Goal: Task Accomplishment & Management: Manage account settings

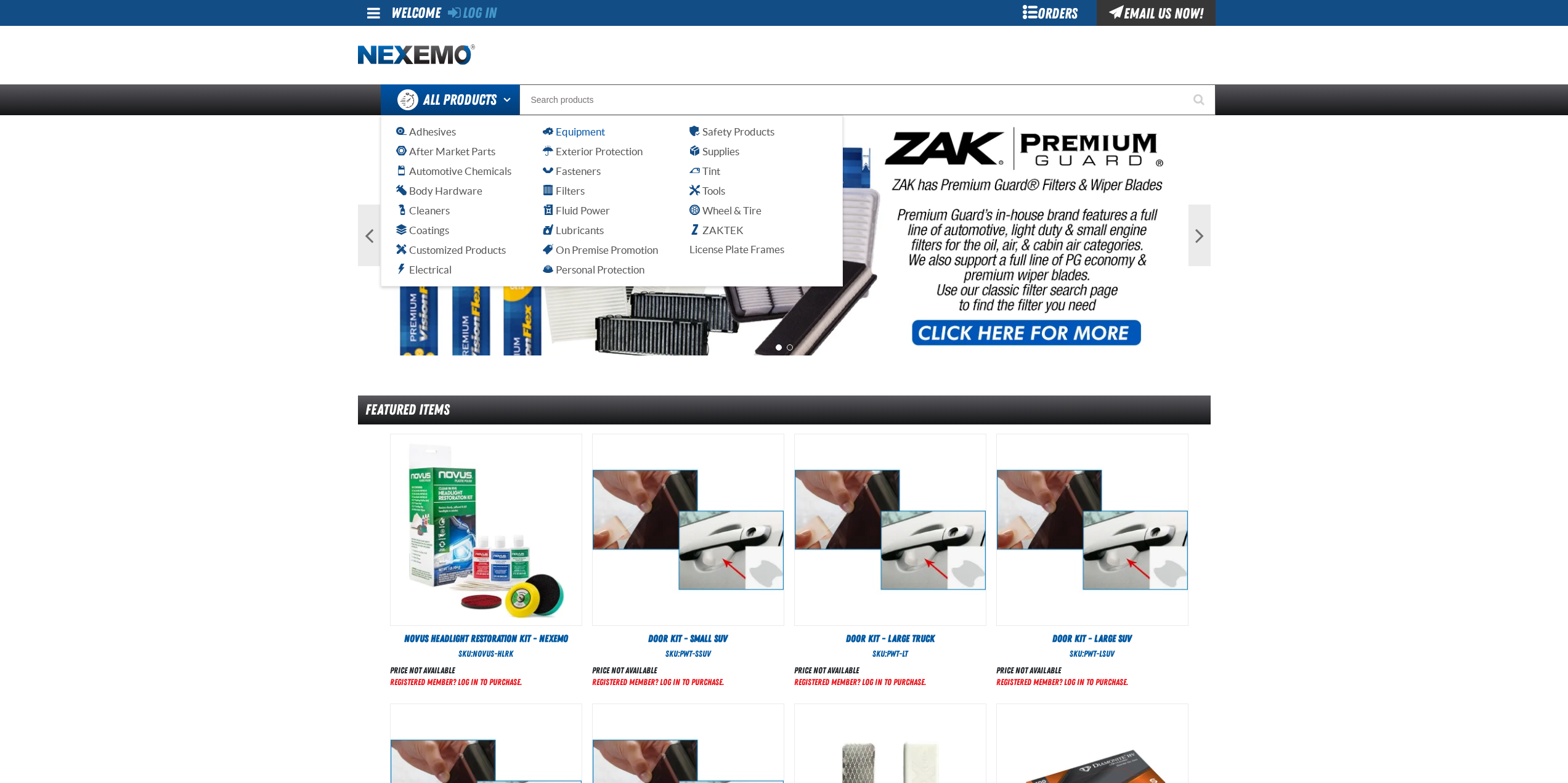
click at [566, 129] on span "Equipment" at bounding box center [574, 131] width 62 height 12
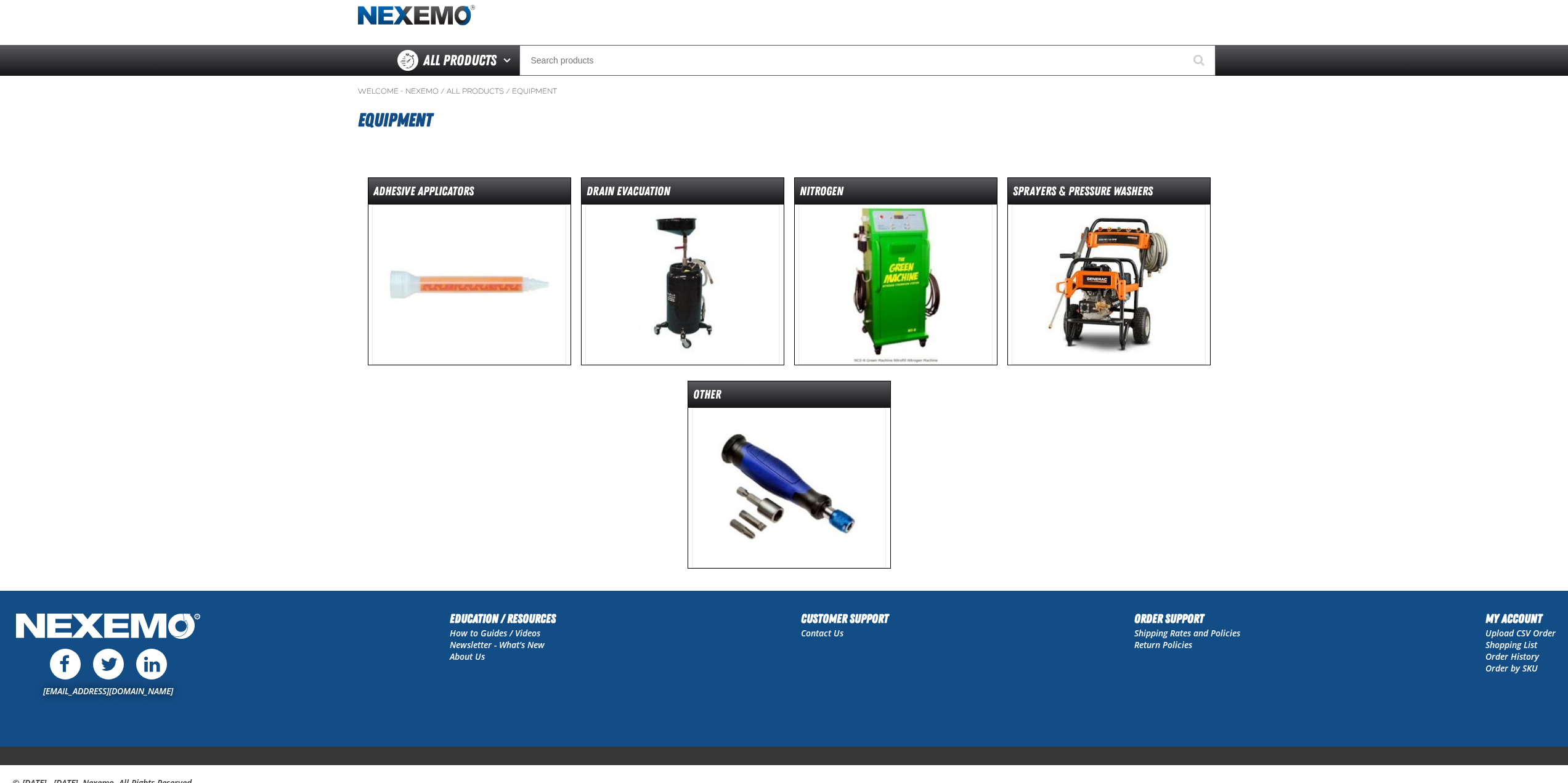
scroll to position [62, 0]
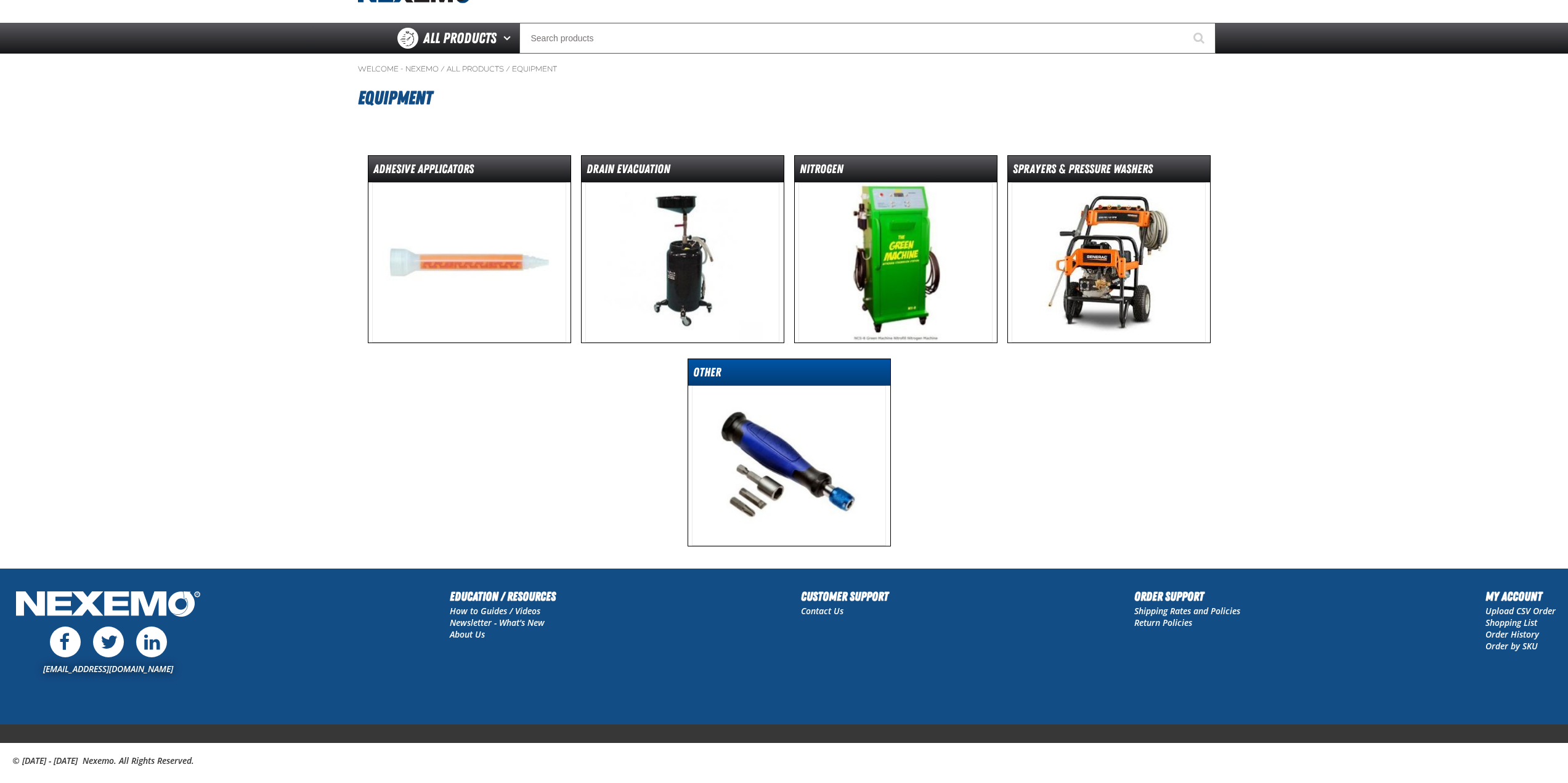
click at [753, 362] on dl "Other" at bounding box center [789, 372] width 202 height 27
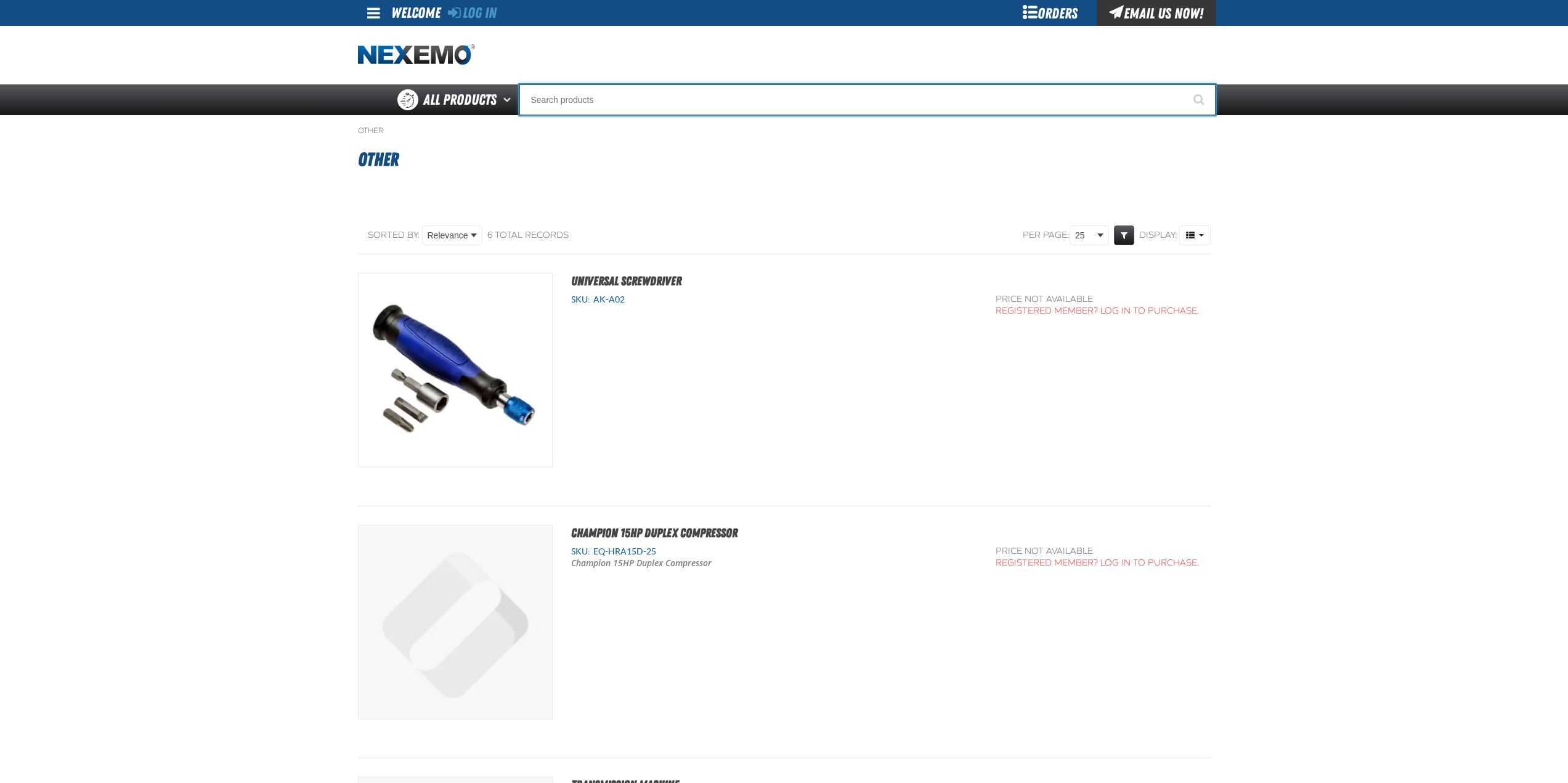
click at [546, 100] on input "Search" at bounding box center [867, 100] width 696 height 31
type input "a"
type input "r"
type input "rOADSIDE R"
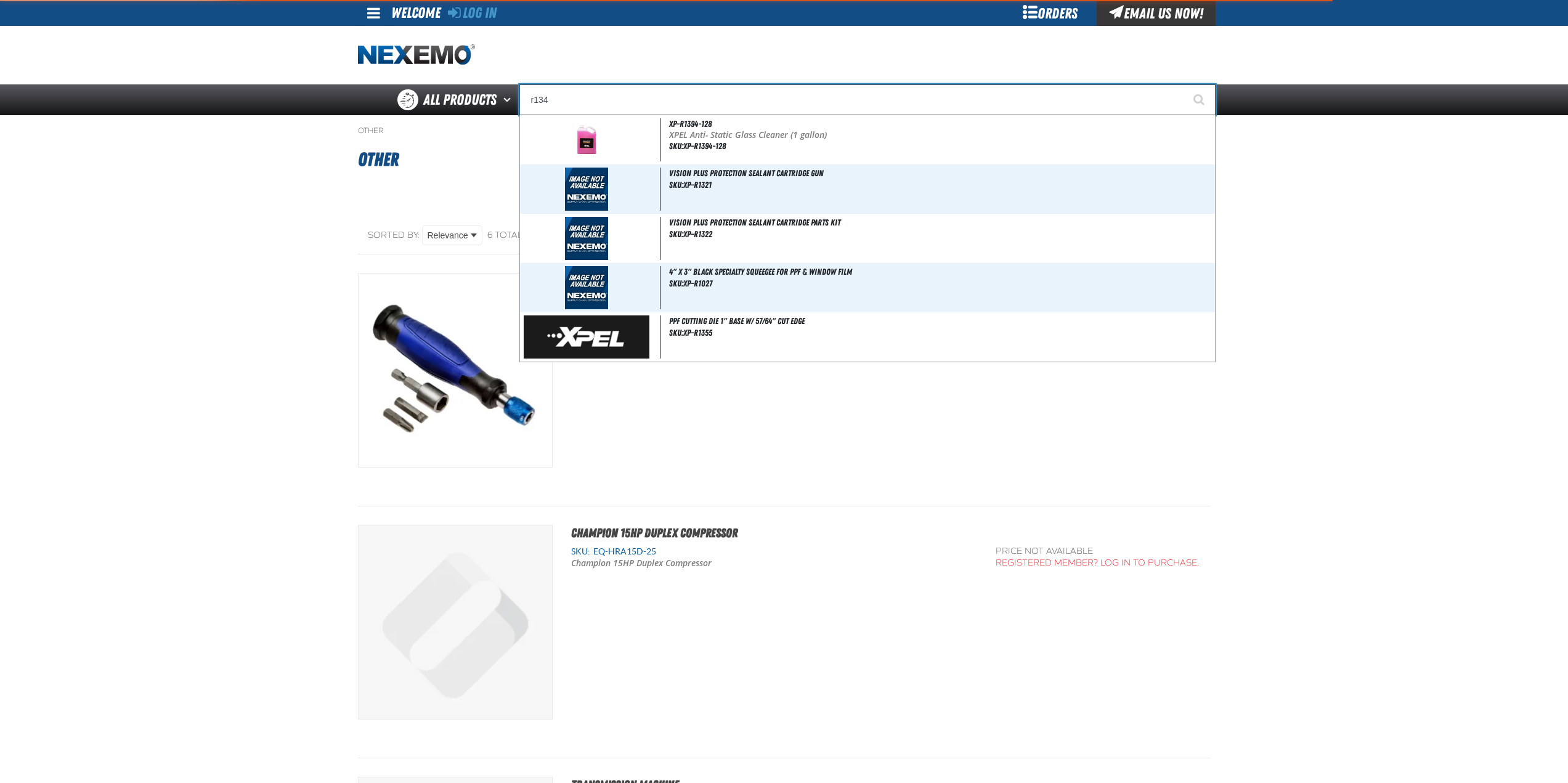
type input "r134"
click at [1185, 85] on button "Start Searching" at bounding box center [1201, 100] width 31 height 31
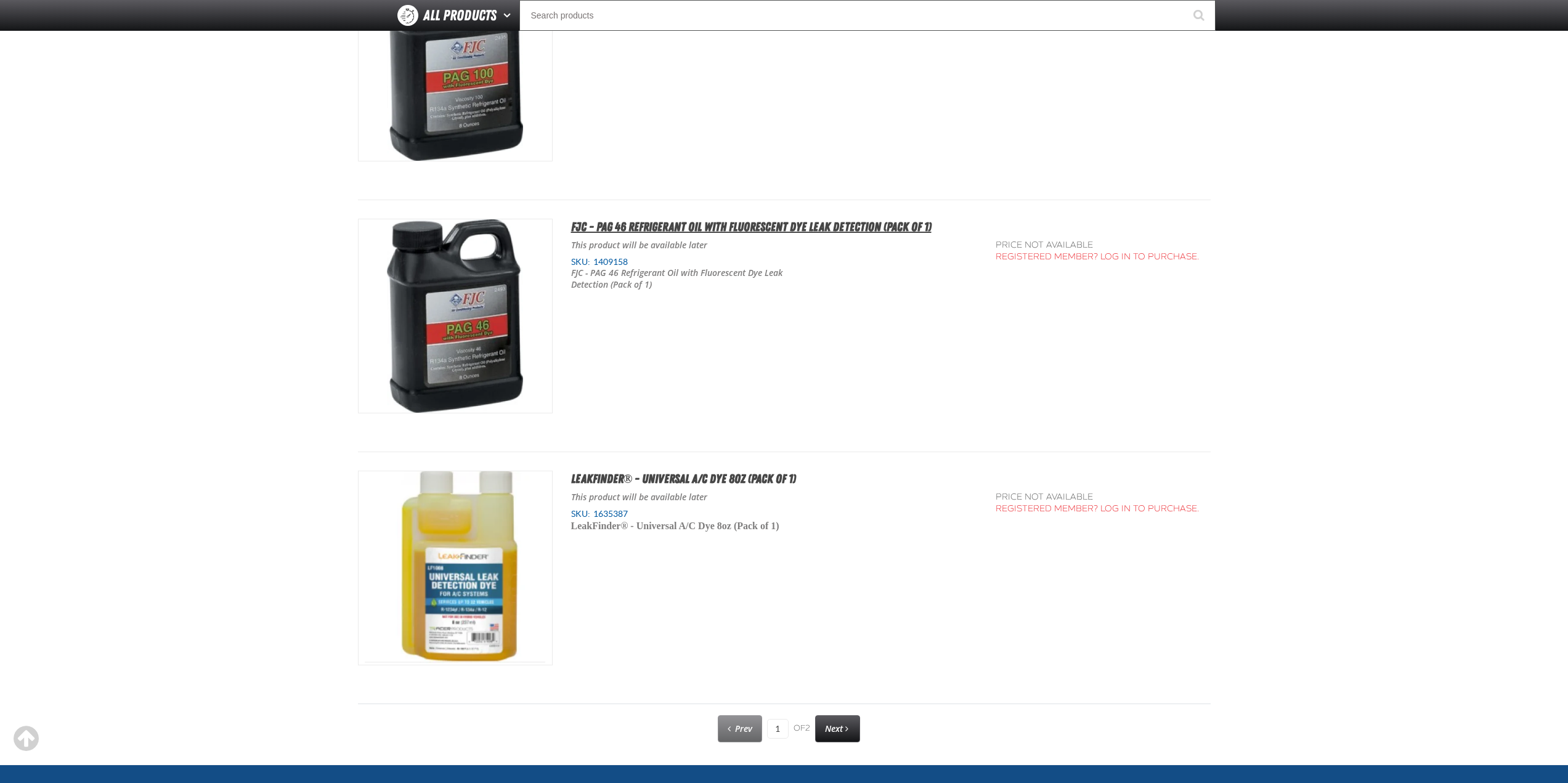
scroll to position [6042, 0]
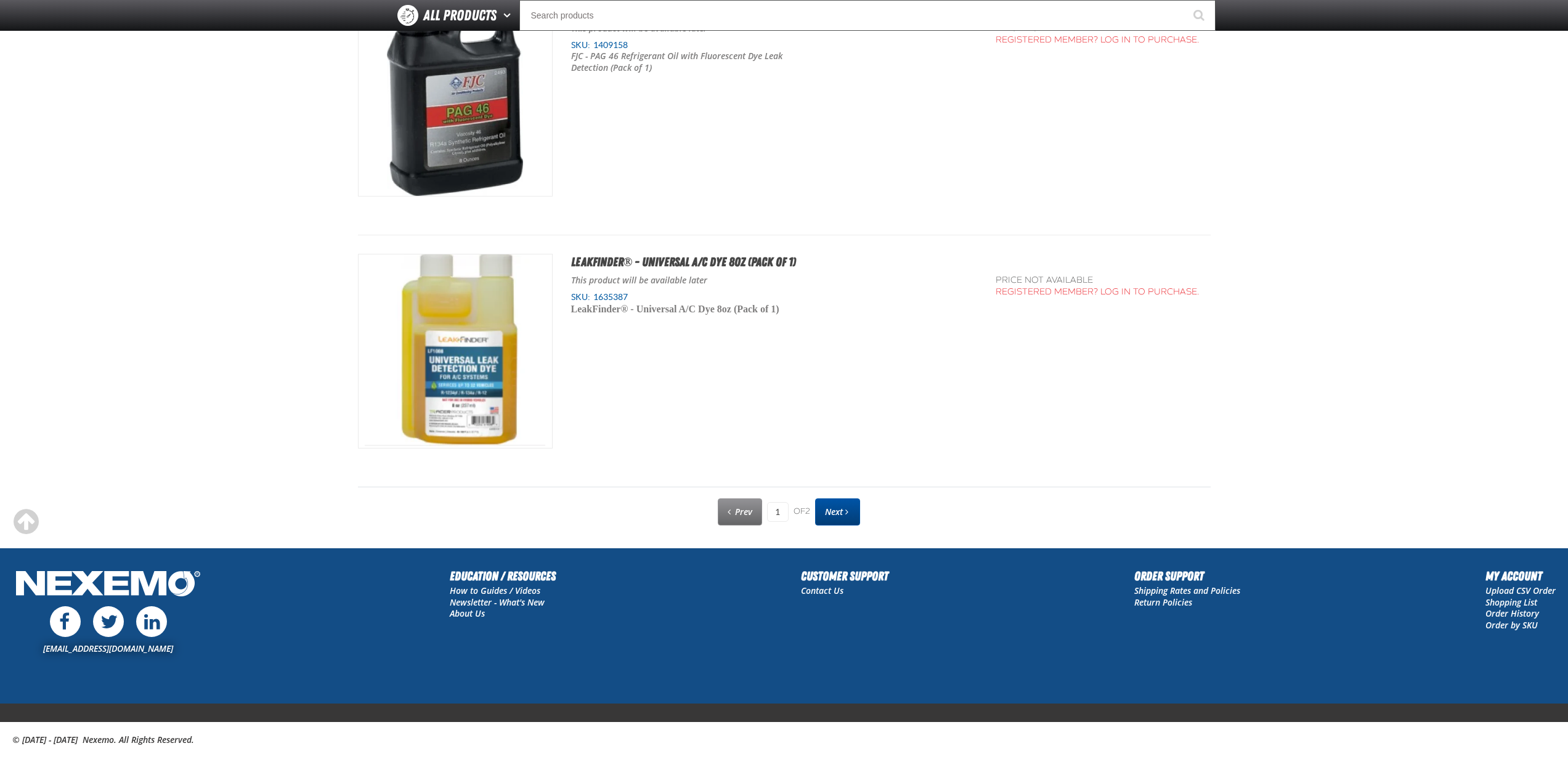
click at [847, 518] on link "Next" at bounding box center [837, 513] width 45 height 28
type input "2"
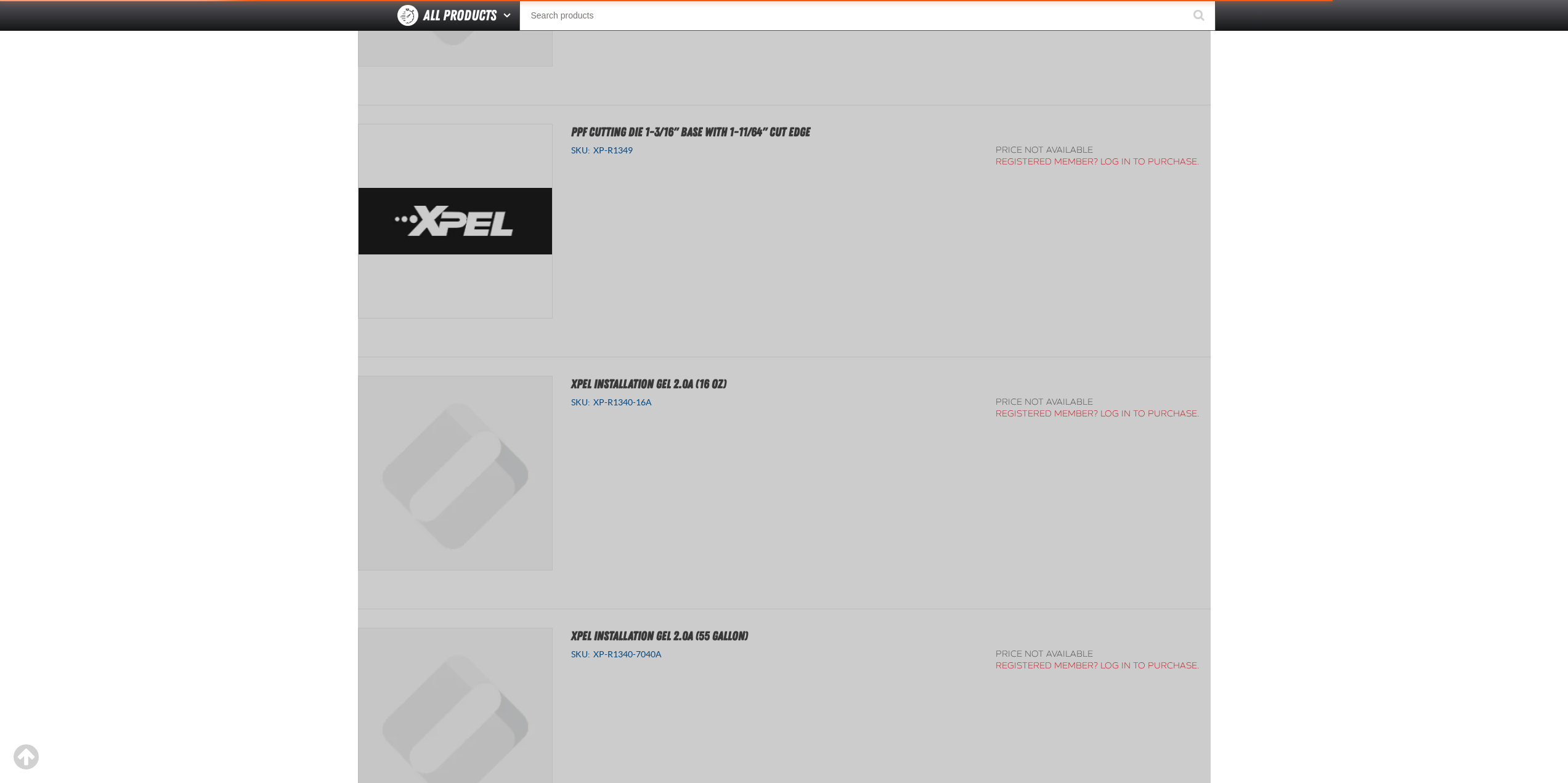
scroll to position [172, 0]
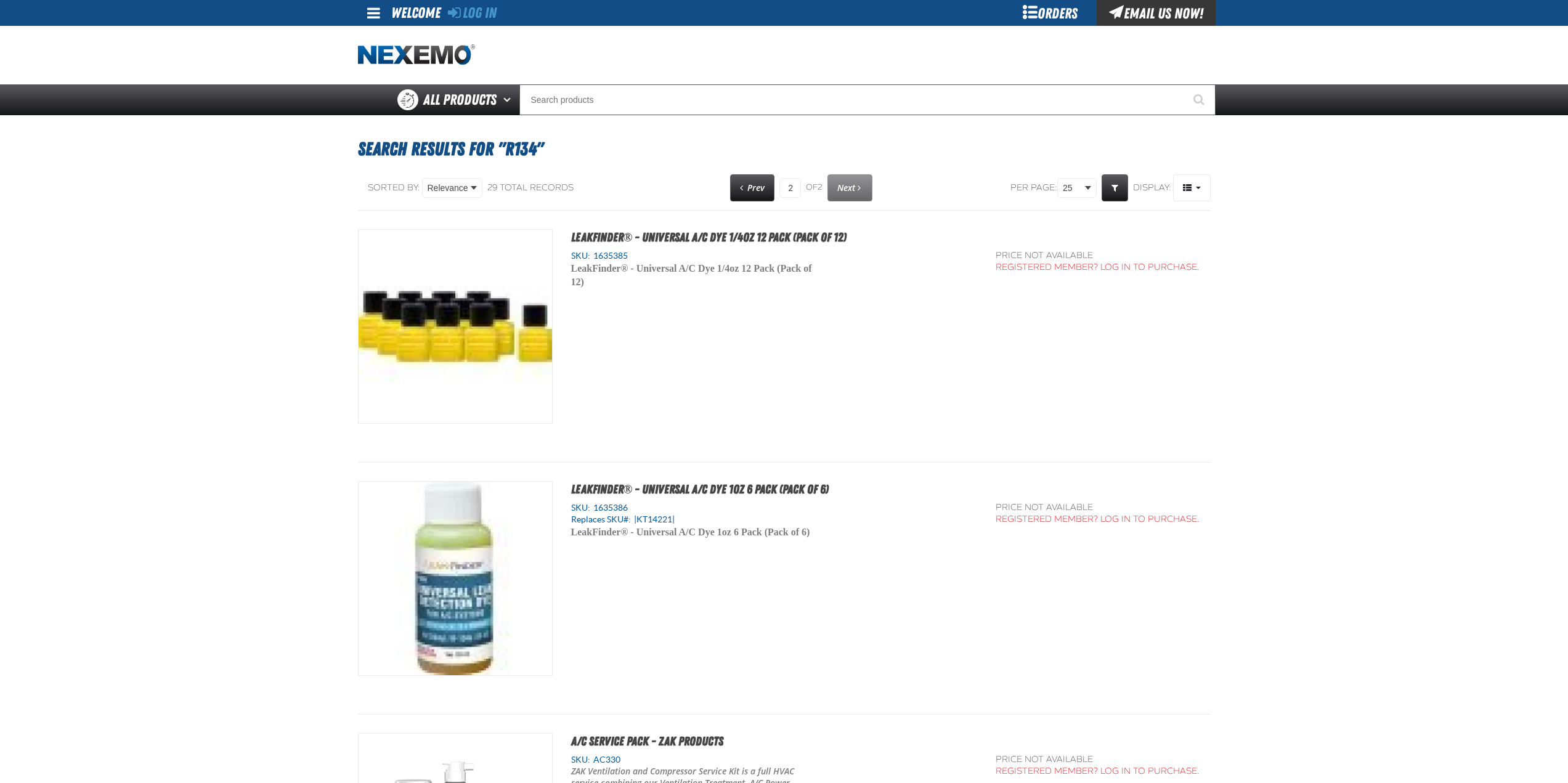
click at [375, 14] on span at bounding box center [374, 13] width 13 height 15
click at [479, 1] on div "Log In" at bounding box center [472, 13] width 49 height 26
click at [478, 10] on link "Log In" at bounding box center [472, 13] width 49 height 17
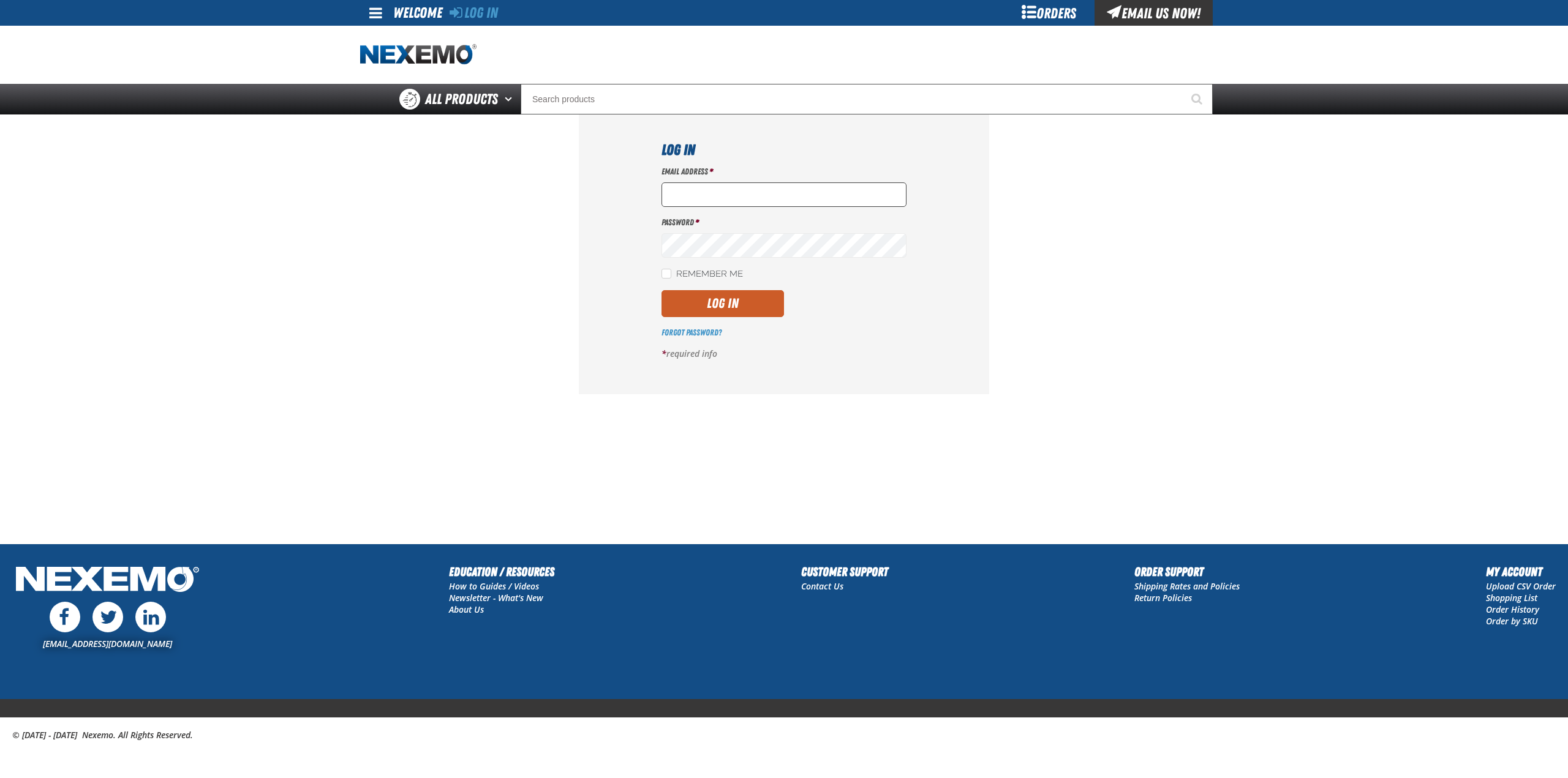
click at [764, 188] on input "Email Address *" at bounding box center [784, 194] width 245 height 25
drag, startPoint x: 754, startPoint y: 200, endPoint x: 751, endPoint y: 194, distance: 6.7
click at [753, 200] on input "Email Address *" at bounding box center [784, 194] width 245 height 25
drag, startPoint x: 751, startPoint y: 194, endPoint x: 667, endPoint y: 177, distance: 85.7
click at [697, 188] on input "Email Address *" at bounding box center [784, 194] width 245 height 25
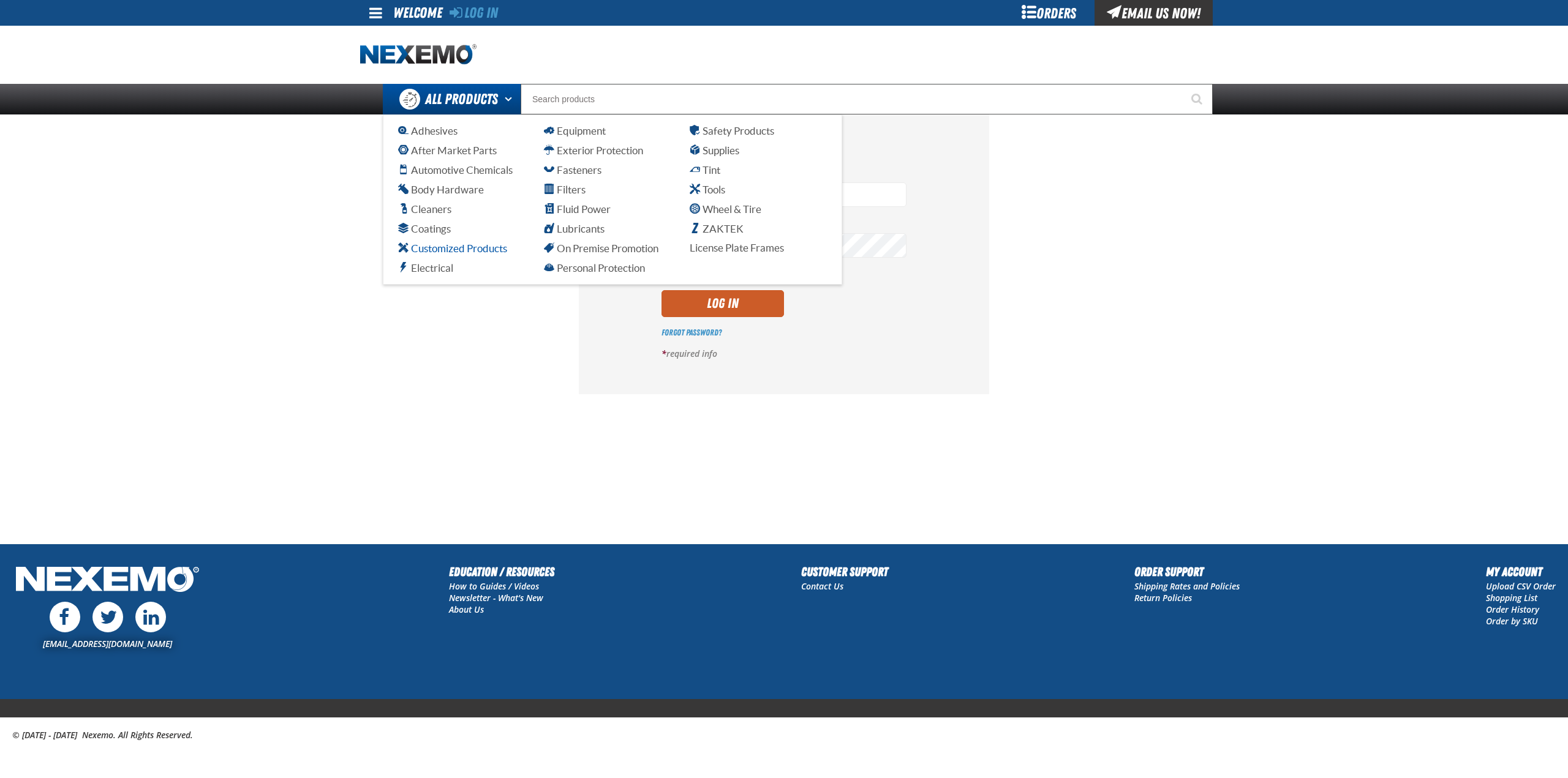
click at [429, 248] on span "Customized Products" at bounding box center [452, 248] width 109 height 12
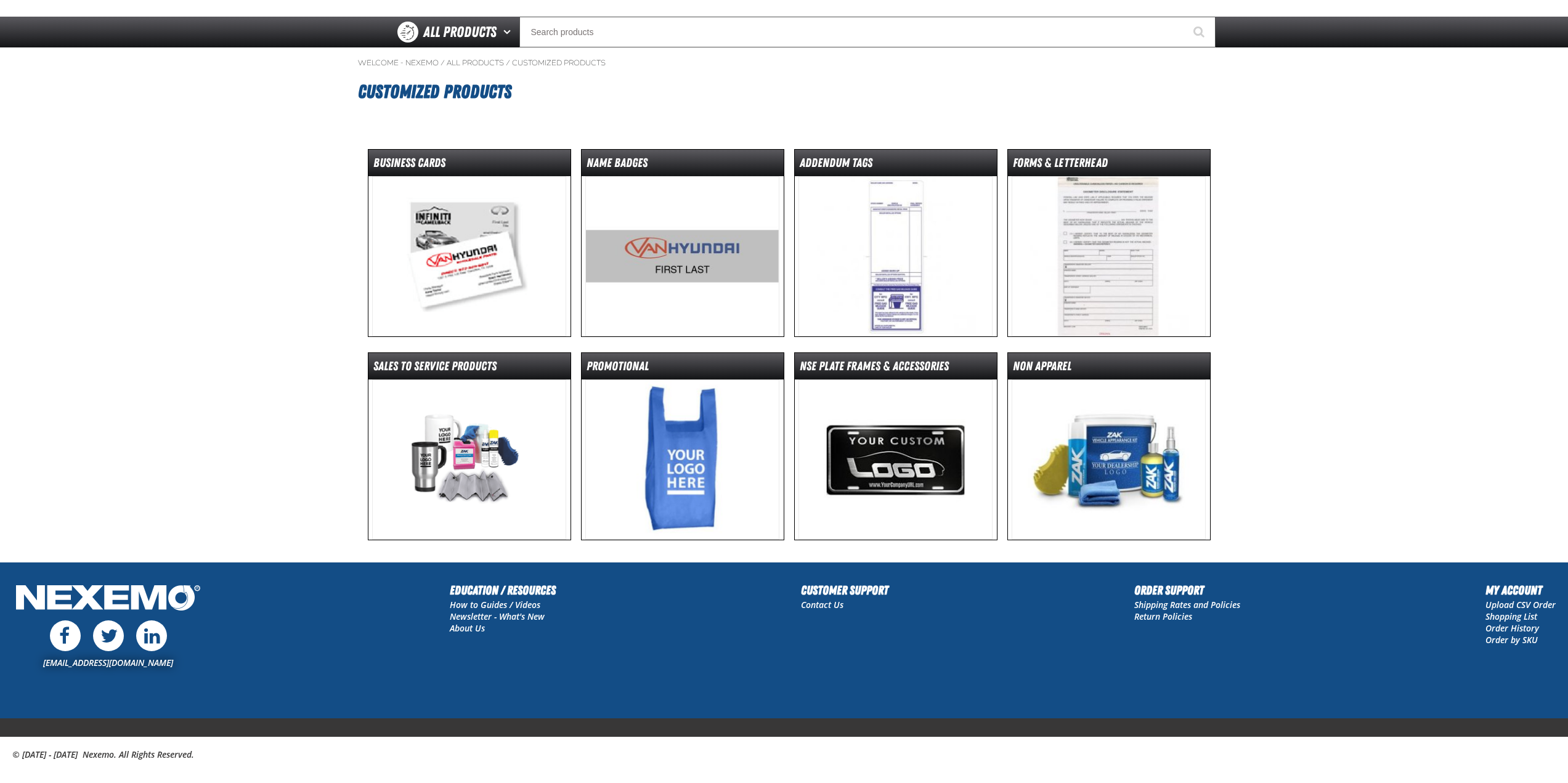
scroll to position [83, 0]
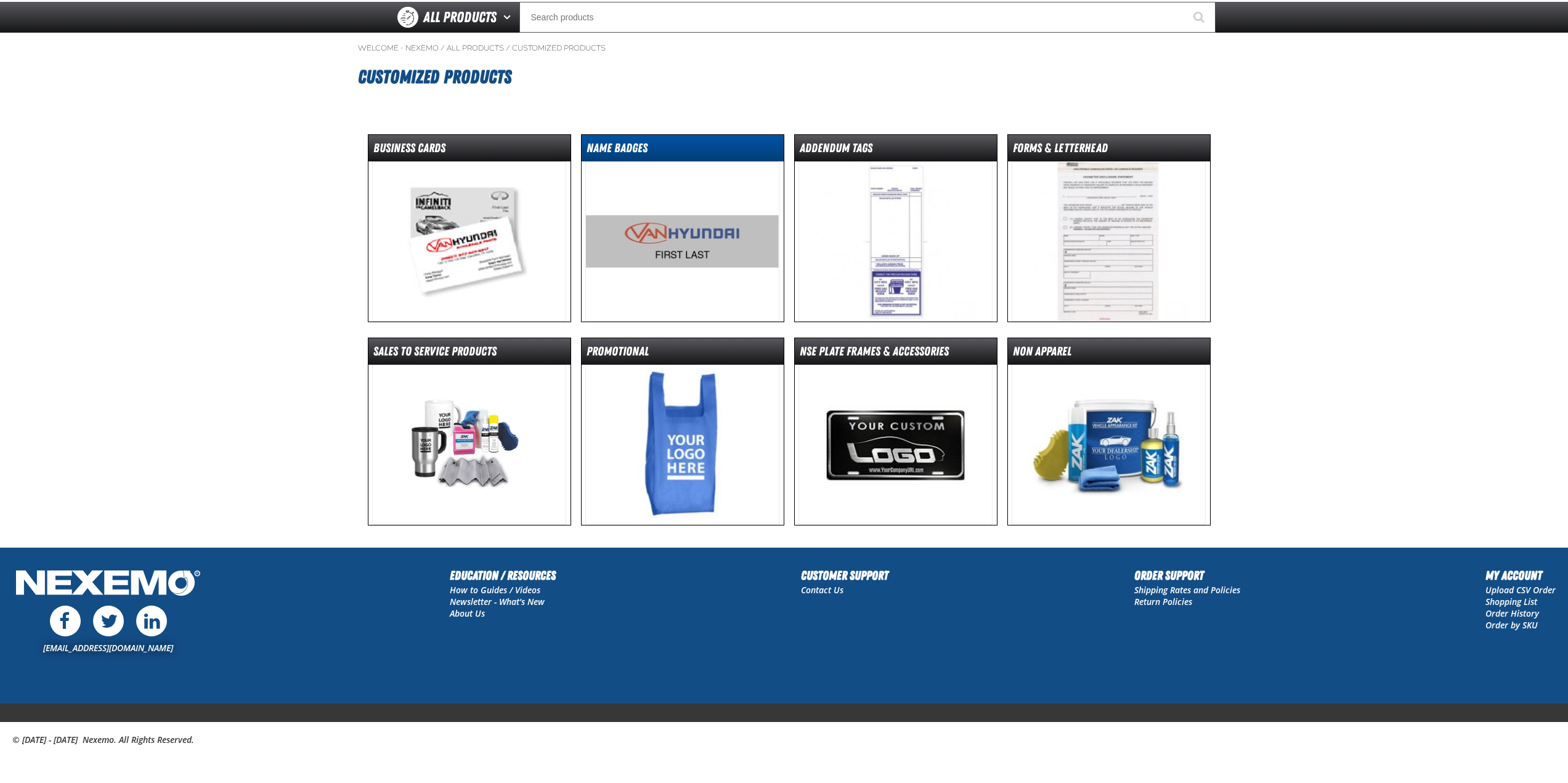
click at [667, 151] on dt "Name Badges" at bounding box center [682, 150] width 202 height 21
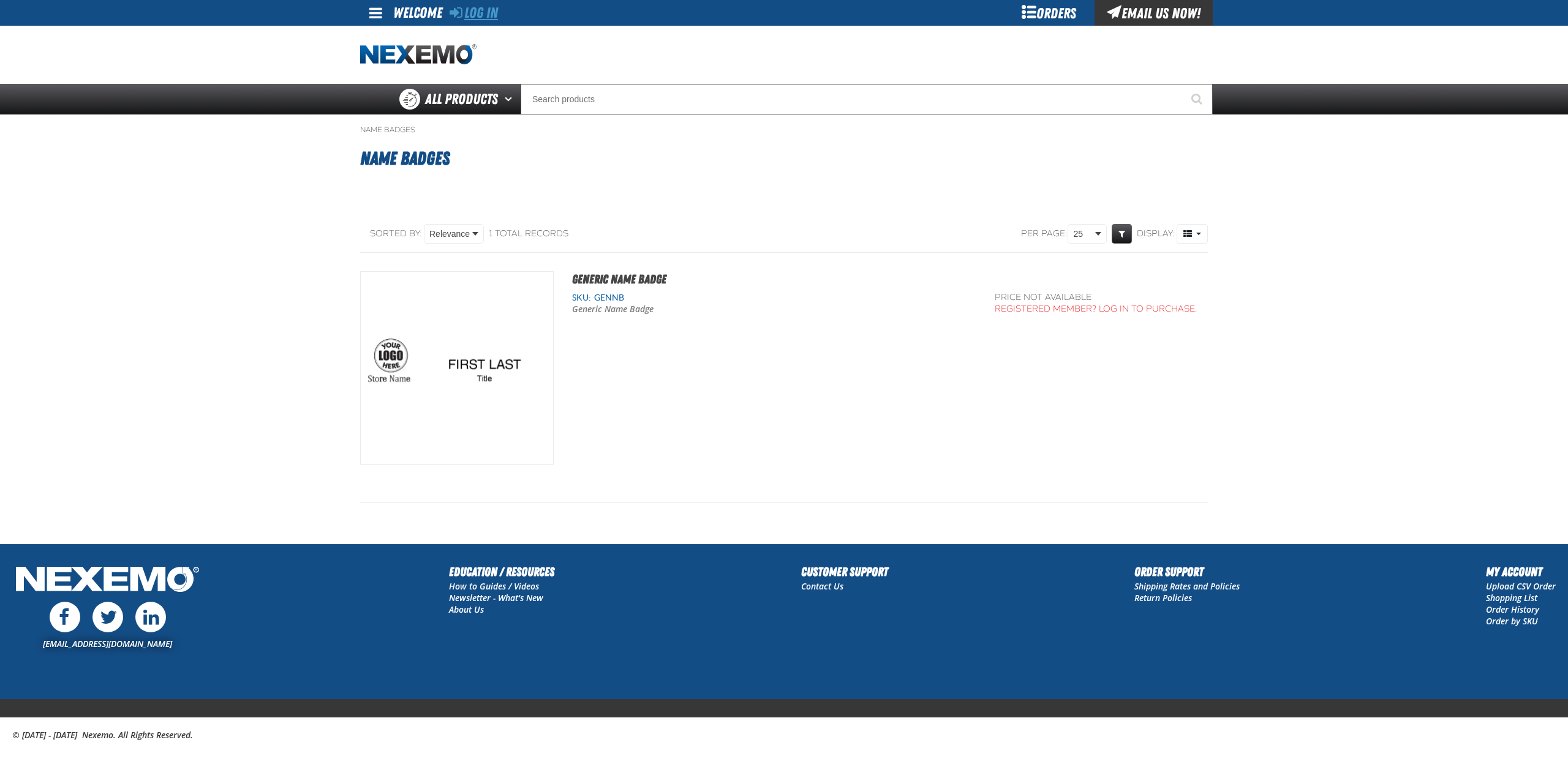
click at [483, 12] on link "Log In" at bounding box center [473, 13] width 48 height 17
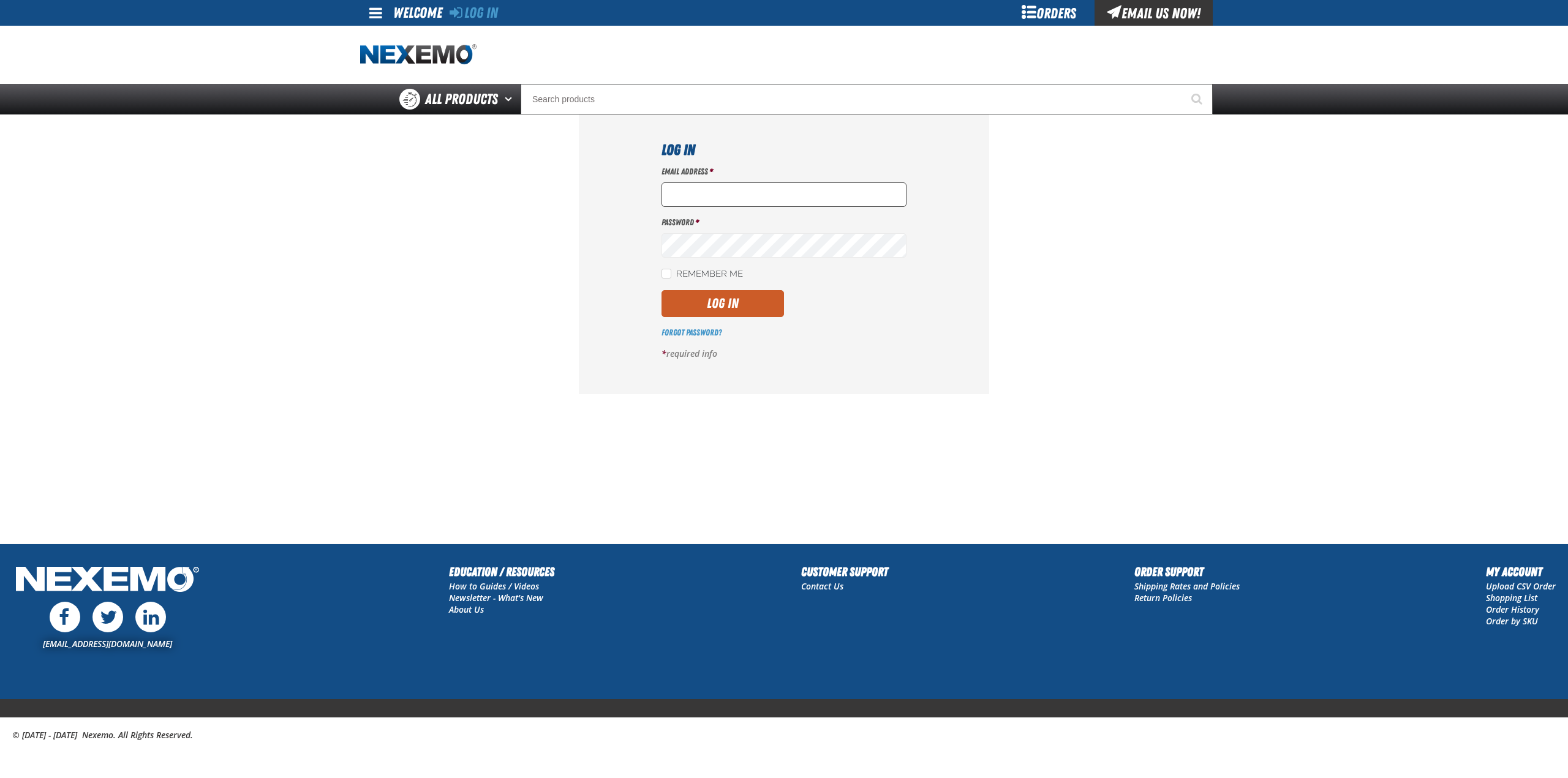
click at [733, 201] on input "Email Address *" at bounding box center [784, 194] width 245 height 25
type input "[EMAIL_ADDRESS][DOMAIN_NAME]"
click at [719, 302] on button "Log In" at bounding box center [722, 304] width 122 height 27
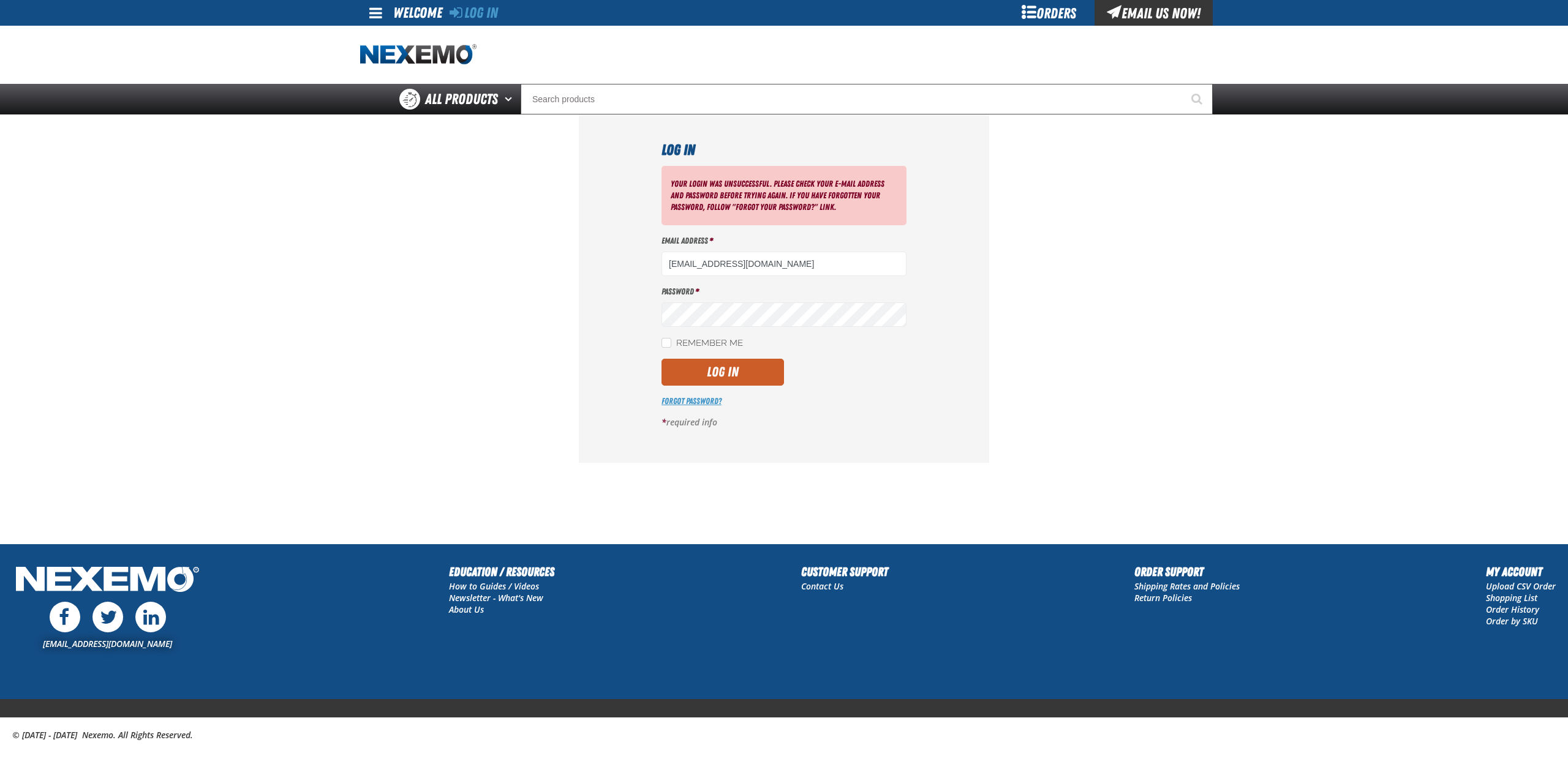
click at [683, 403] on link "Forgot Password?" at bounding box center [691, 401] width 60 height 10
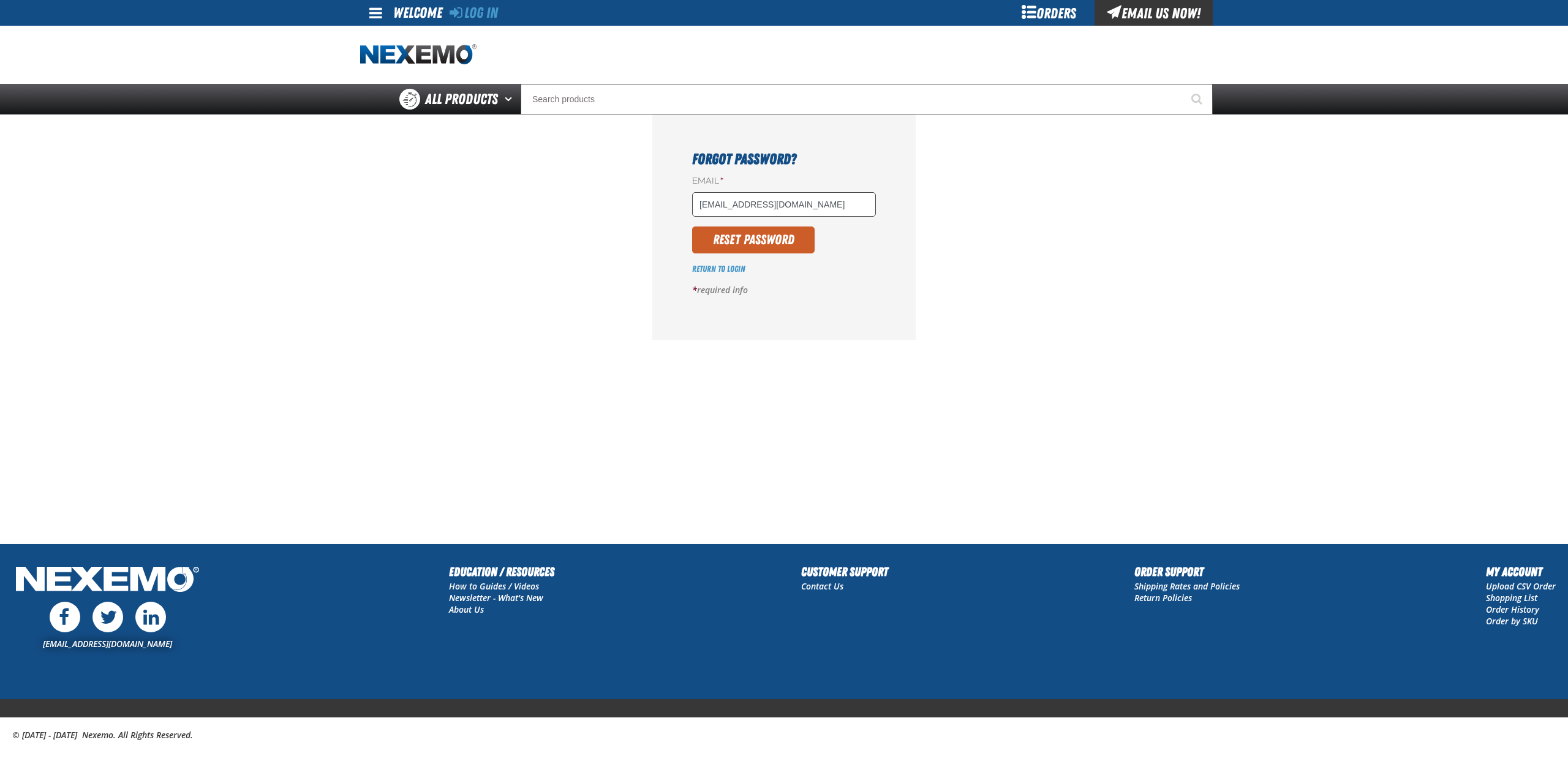
type input "[EMAIL_ADDRESS][DOMAIN_NAME]"
click at [692, 226] on button "Reset Password" at bounding box center [753, 240] width 122 height 27
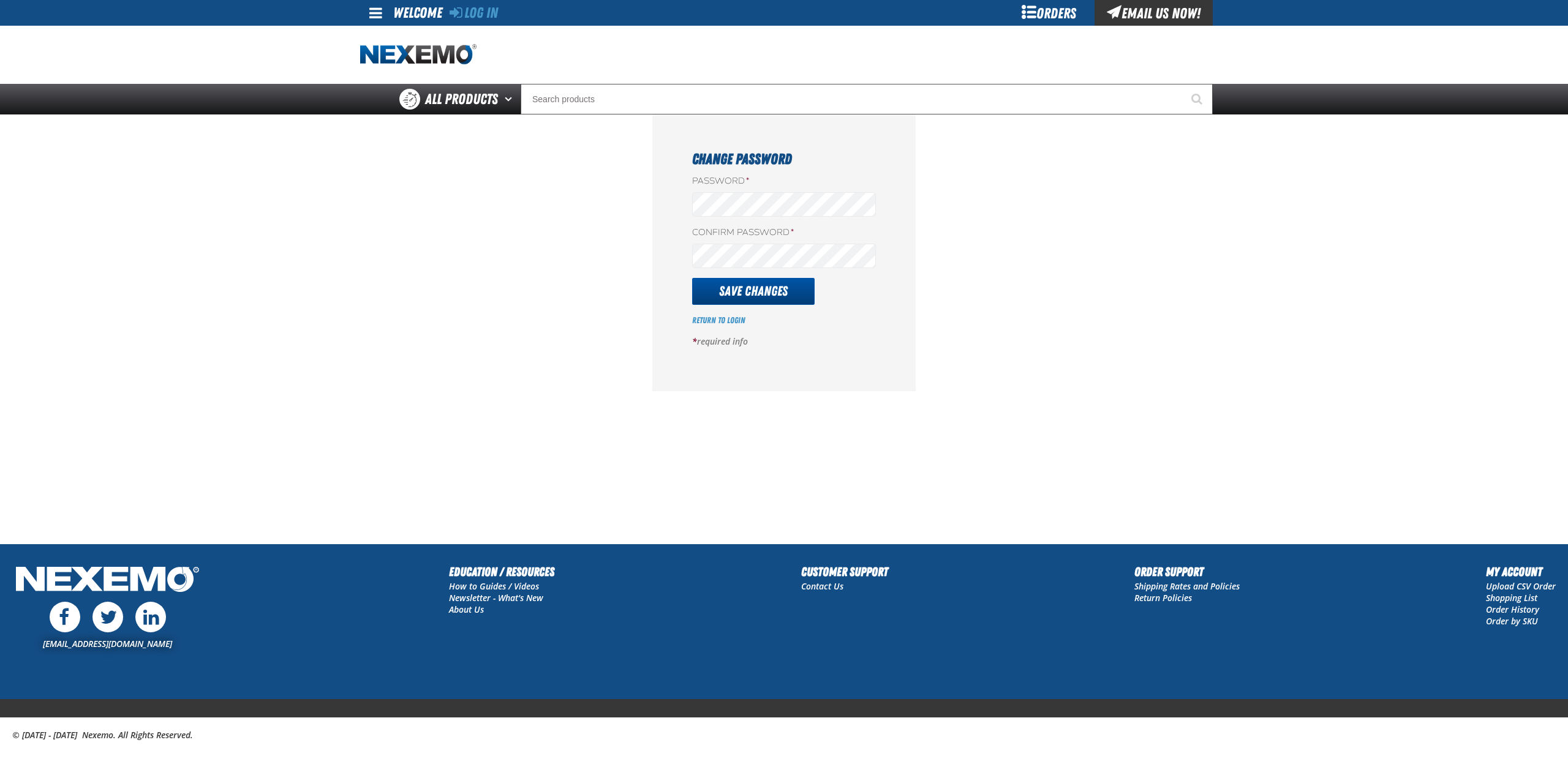
click at [751, 288] on button "Save Changes" at bounding box center [753, 291] width 122 height 27
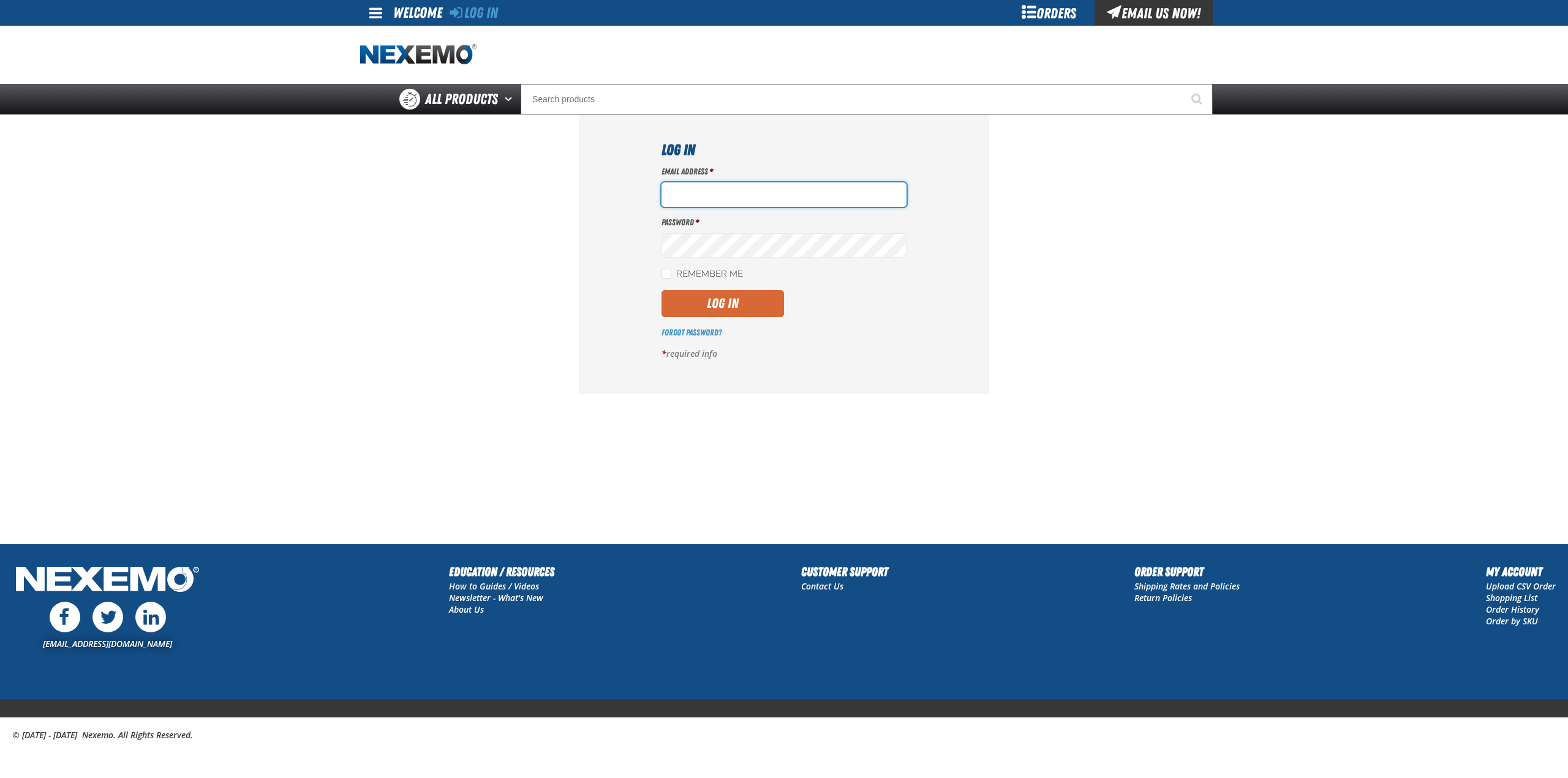
type input "[EMAIL_ADDRESS][DOMAIN_NAME]"
click at [710, 300] on button "Log In" at bounding box center [722, 304] width 122 height 27
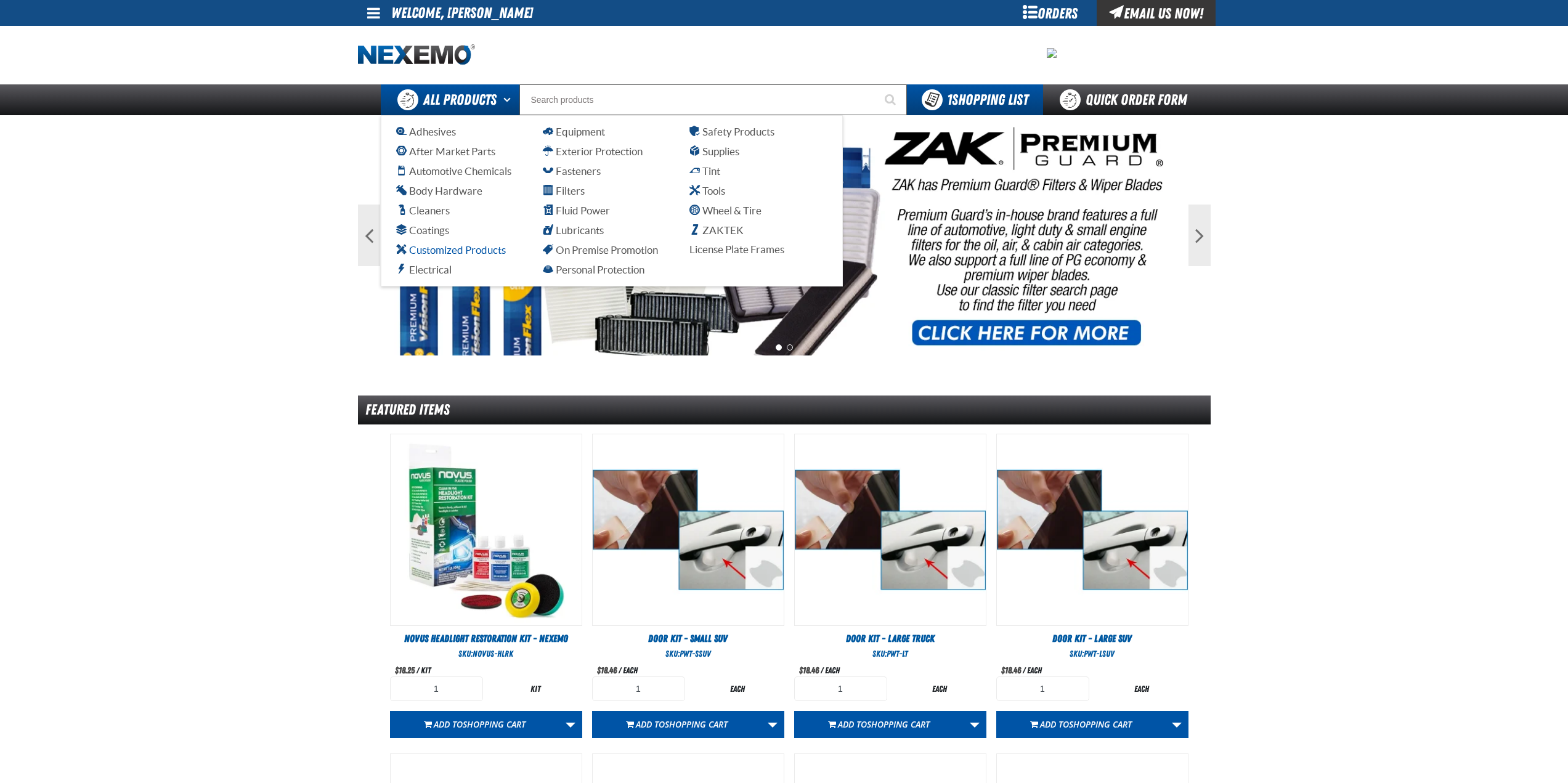
click at [465, 252] on span "Customized Products" at bounding box center [450, 250] width 109 height 12
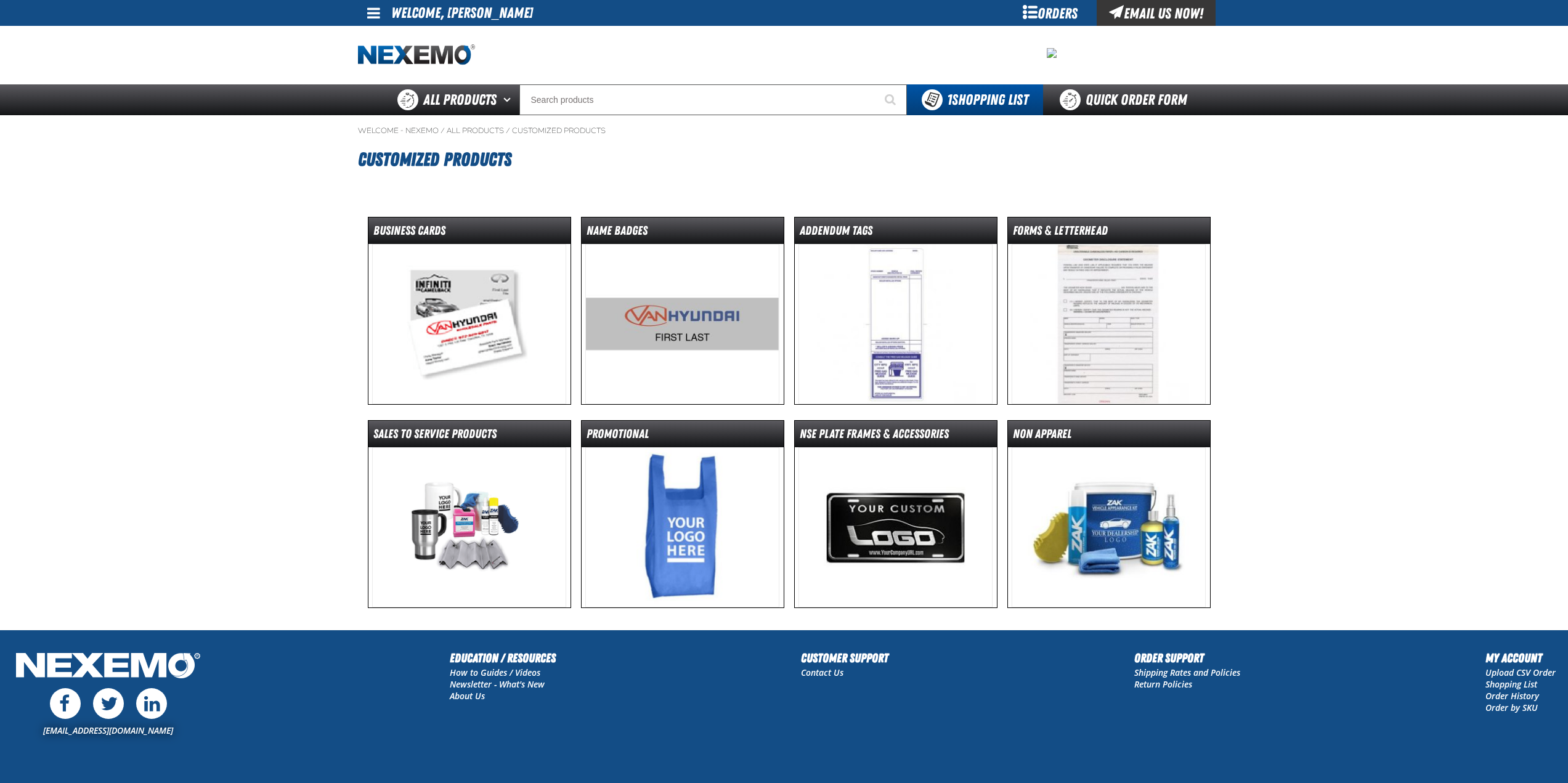
click at [474, 295] on img at bounding box center [468, 324] width 194 height 160
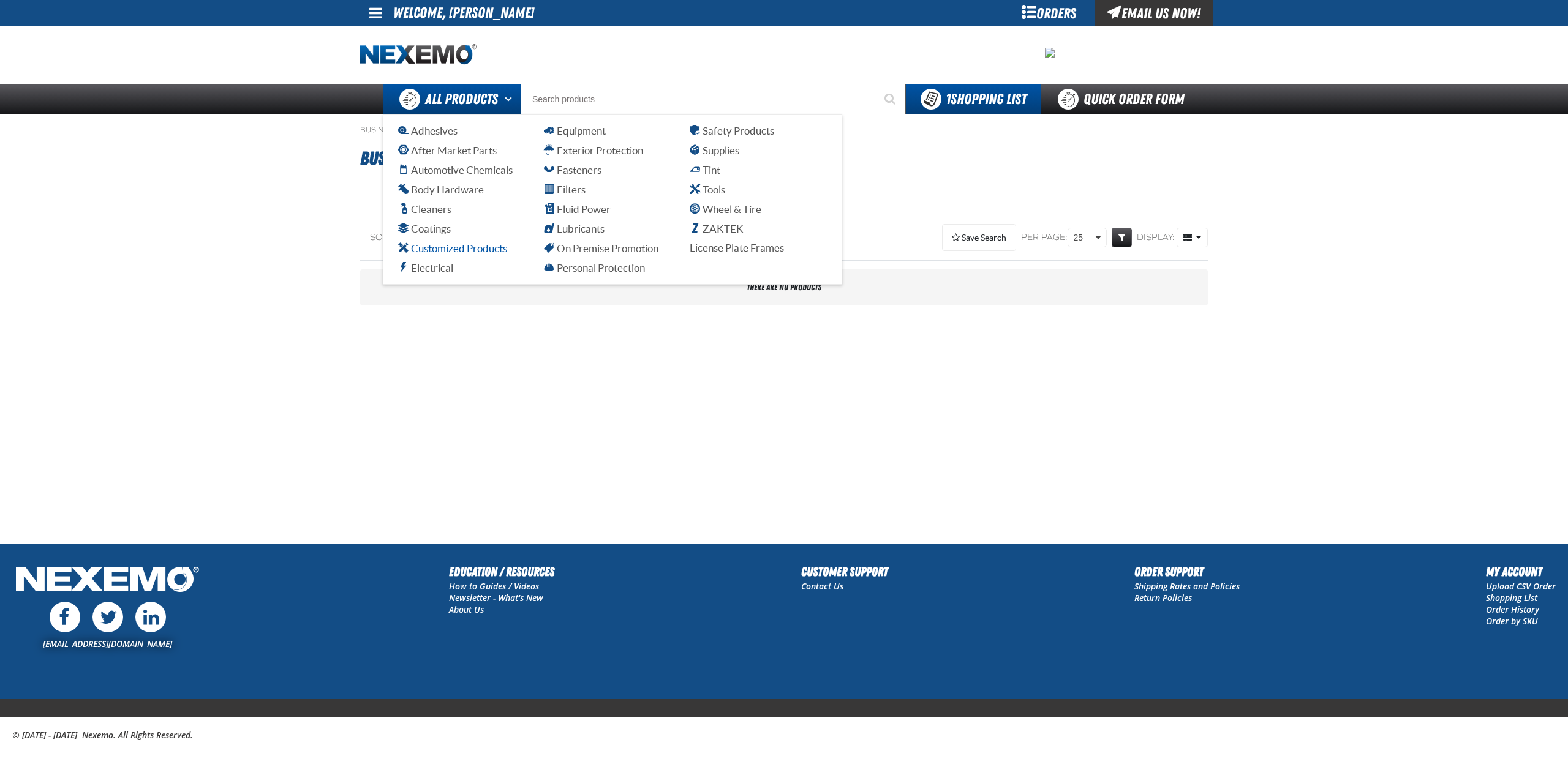
click at [441, 245] on span "Customized Products" at bounding box center [452, 248] width 109 height 12
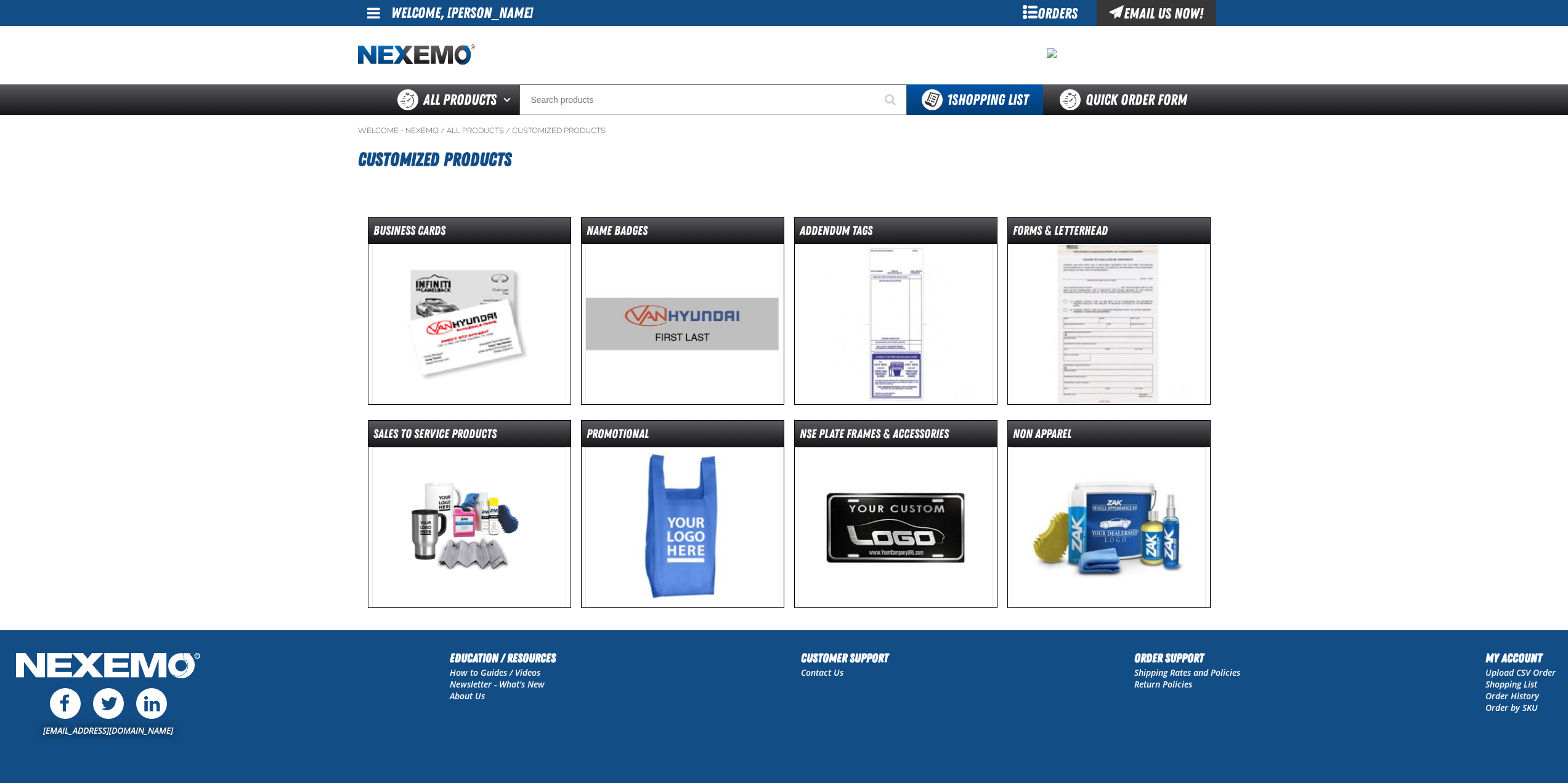
click at [647, 299] on img at bounding box center [682, 324] width 194 height 160
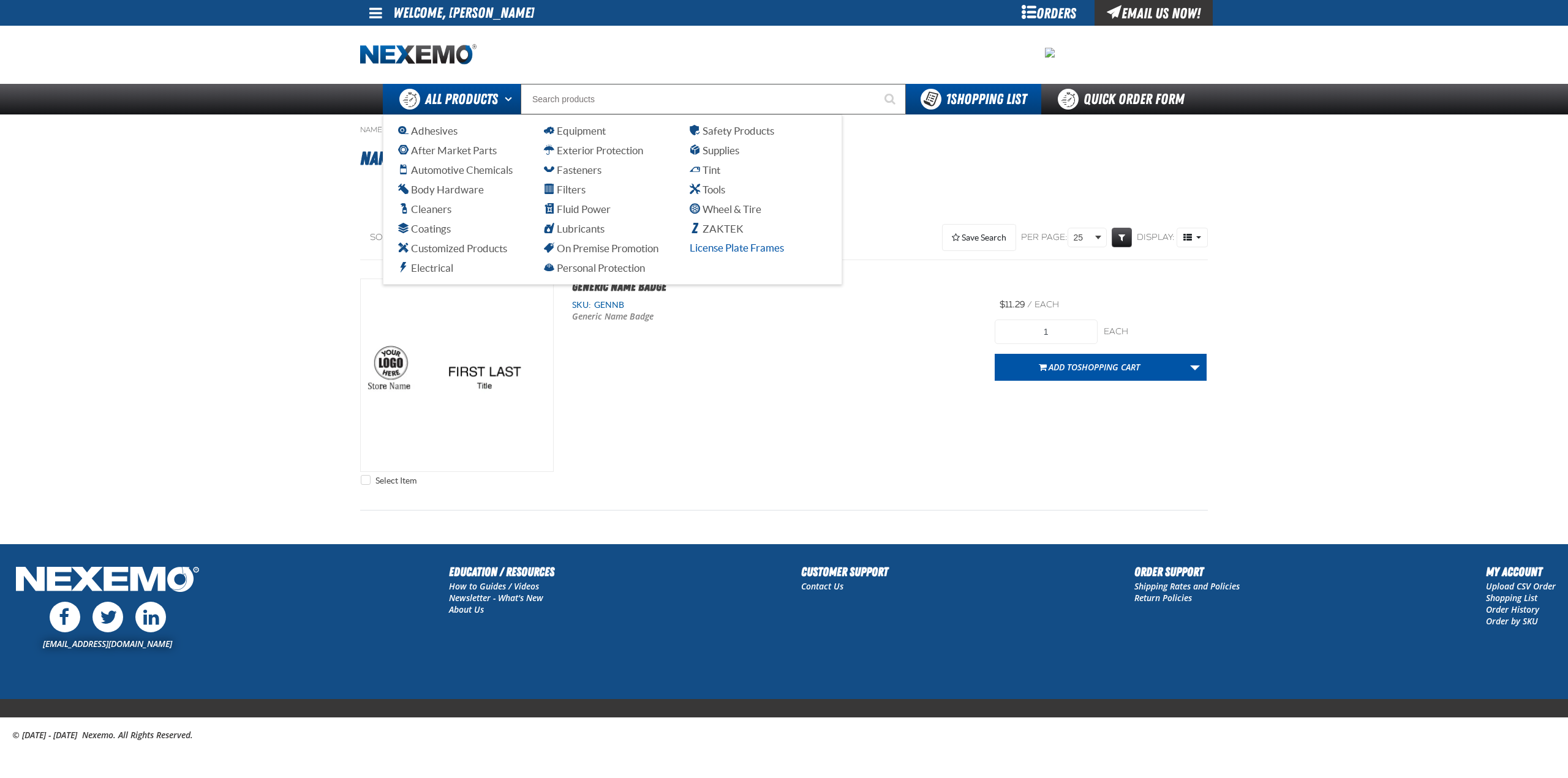
click at [731, 247] on span "License Plate Frames" at bounding box center [736, 247] width 94 height 12
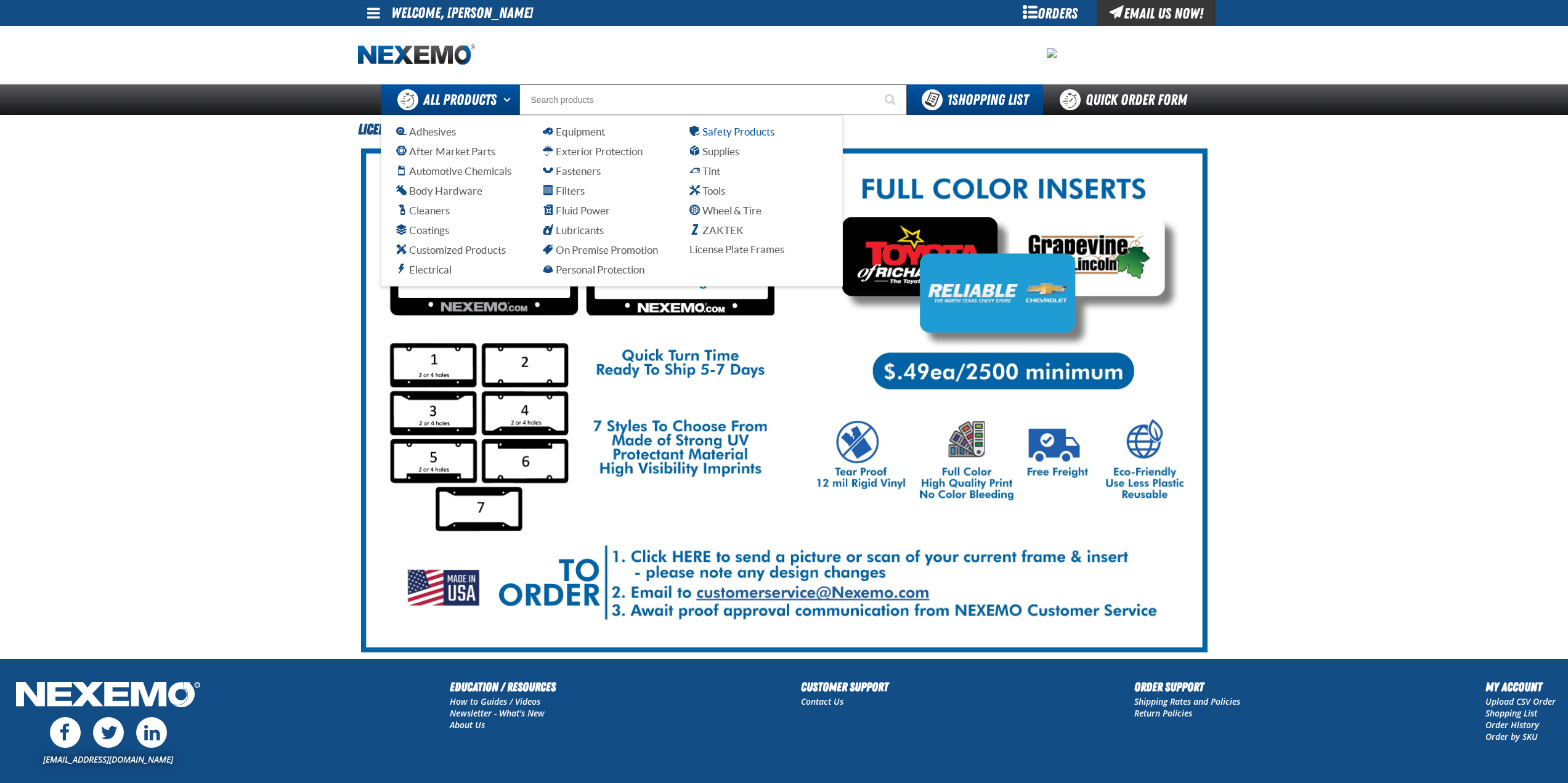
click at [717, 134] on span "Safety Products" at bounding box center [731, 131] width 85 height 12
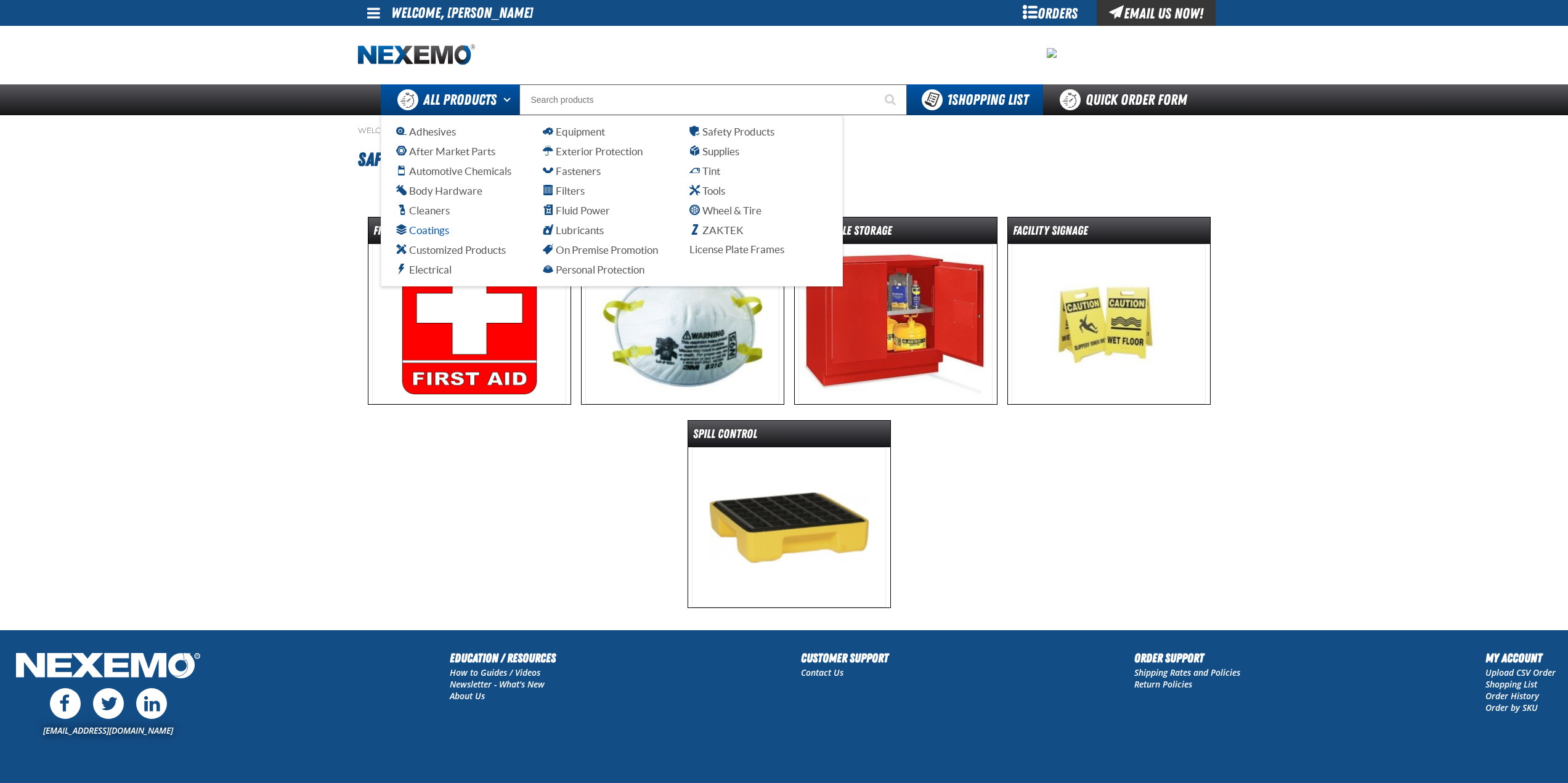
click at [436, 233] on span "Coatings" at bounding box center [423, 230] width 53 height 12
